Goal: Task Accomplishment & Management: Use online tool/utility

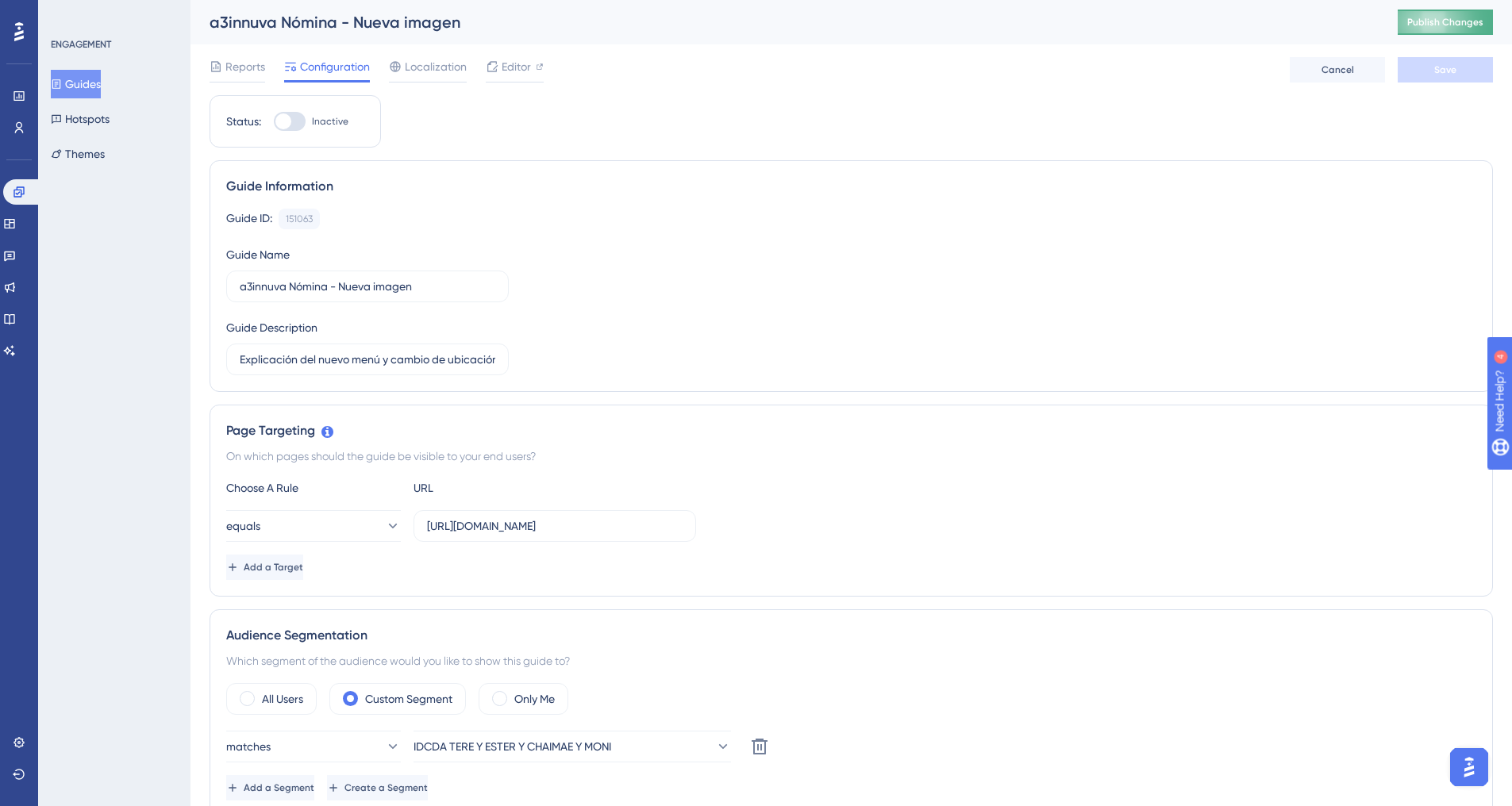
click at [1455, 25] on span "Publish Changes" at bounding box center [1446, 22] width 76 height 13
click at [518, 67] on span "Editor" at bounding box center [516, 66] width 30 height 19
click at [514, 70] on span "Editor" at bounding box center [516, 66] width 30 height 19
